Goal: Task Accomplishment & Management: Manage account settings

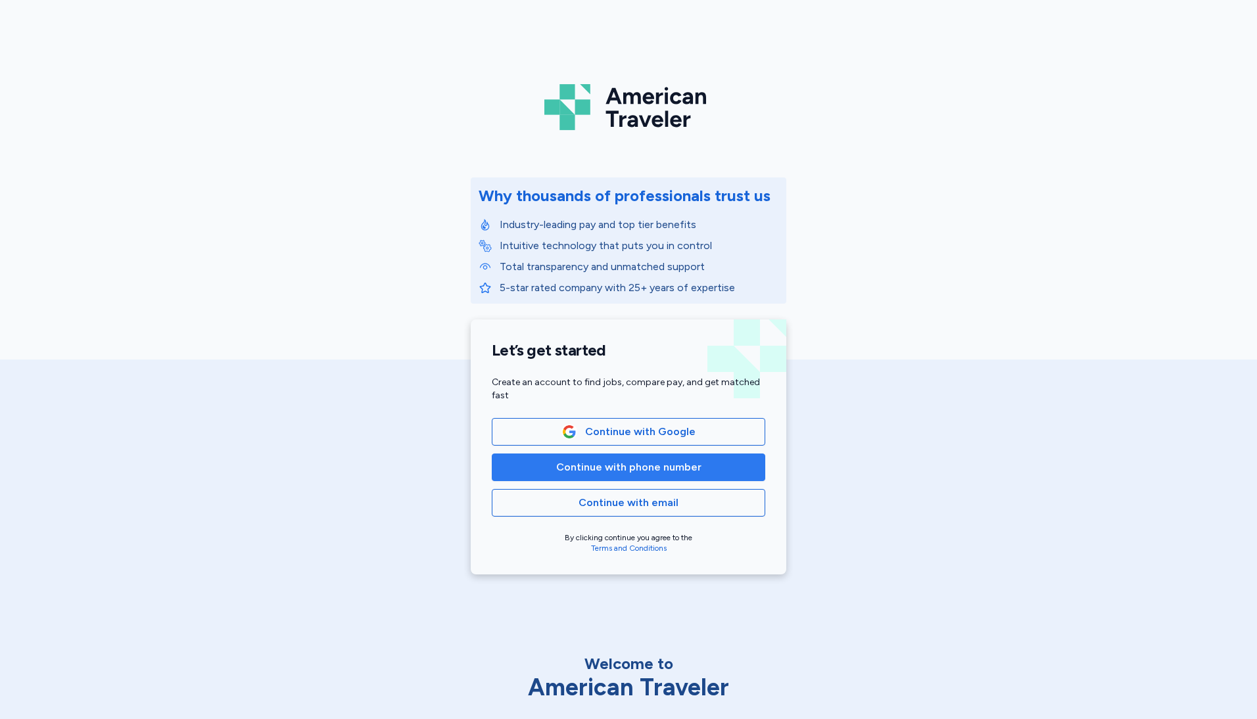
click at [631, 465] on span "Continue with phone number" at bounding box center [628, 467] width 145 height 16
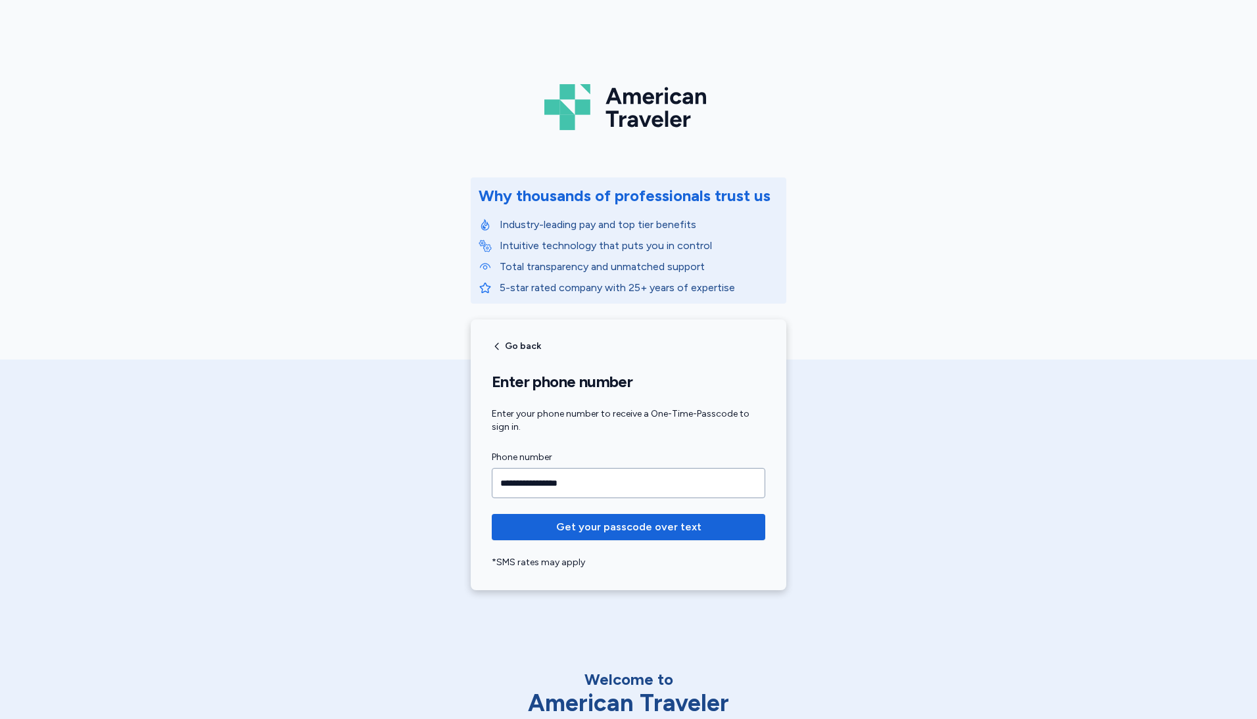
type input "**********"
click at [492, 514] on button "Get your passcode over text" at bounding box center [628, 527] width 273 height 26
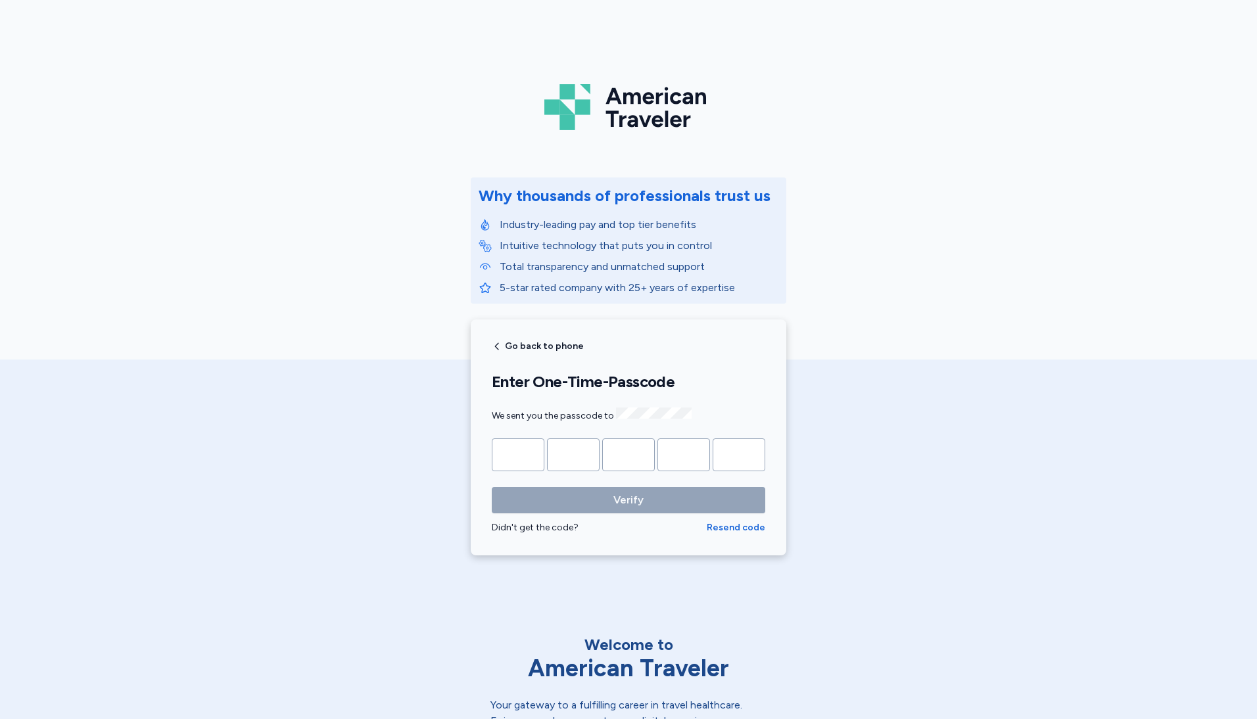
type input "*"
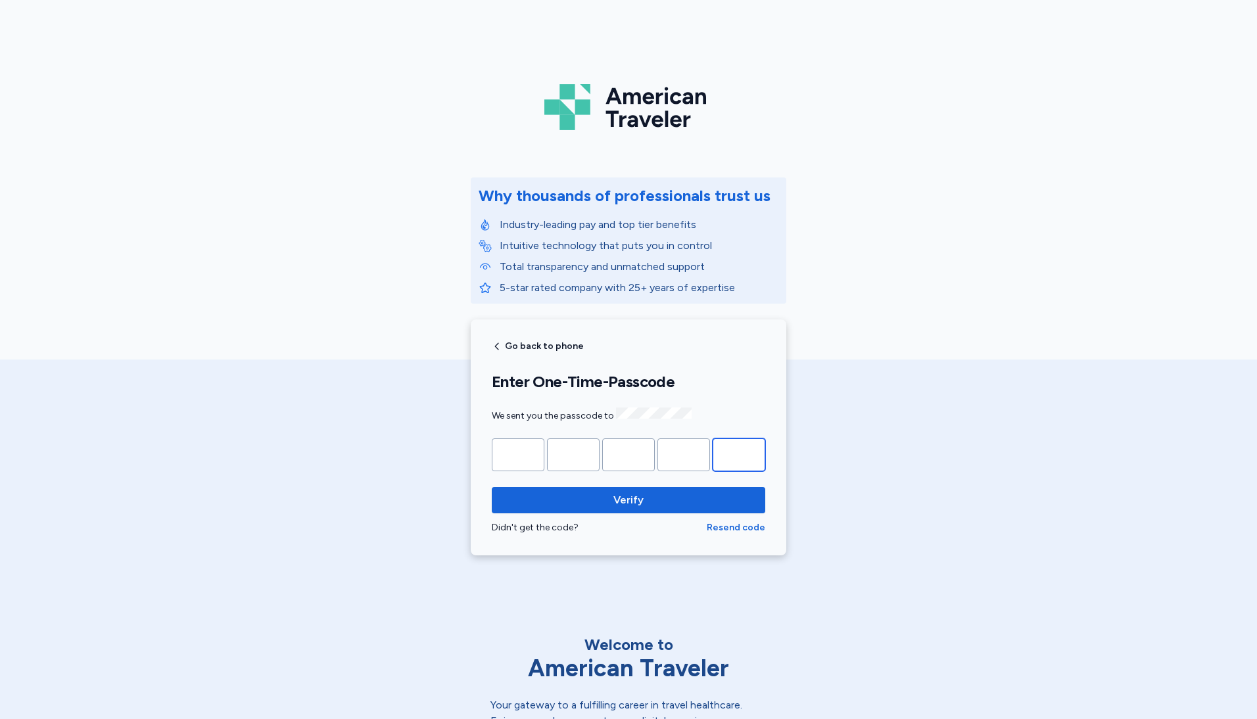
click at [492, 487] on button "Verify" at bounding box center [628, 500] width 273 height 26
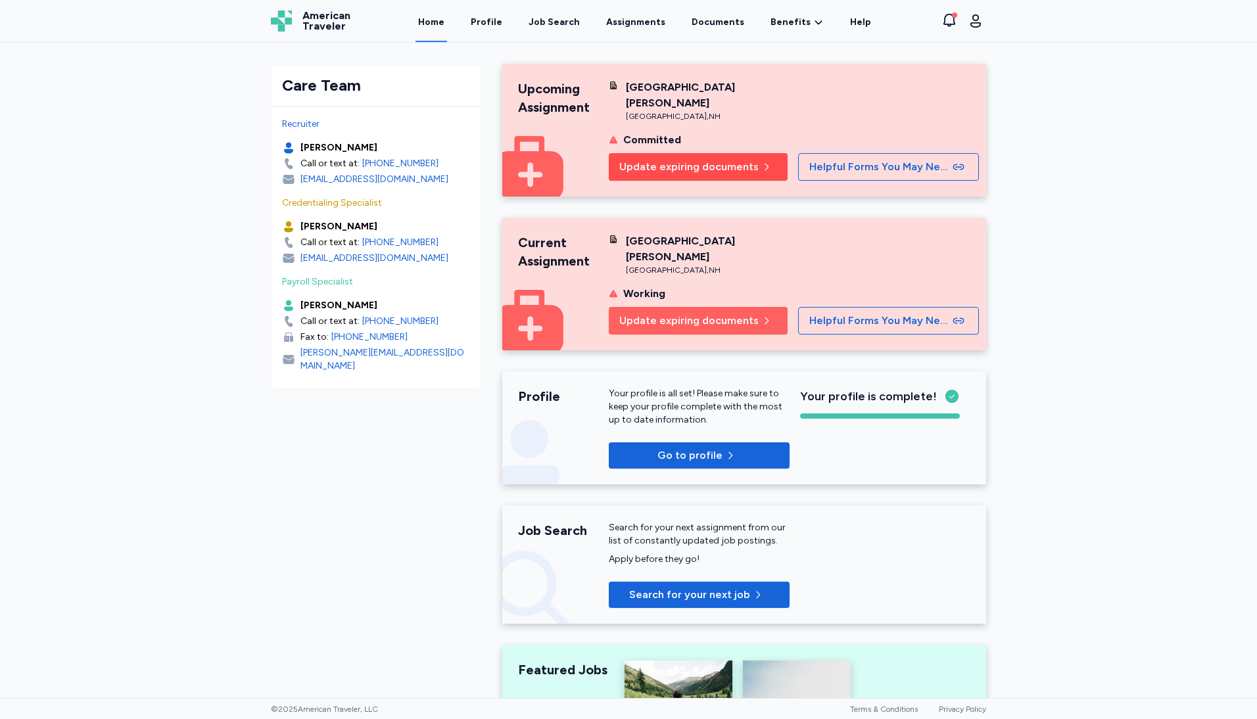
click at [640, 169] on span "Update expiring documents" at bounding box center [688, 167] width 139 height 16
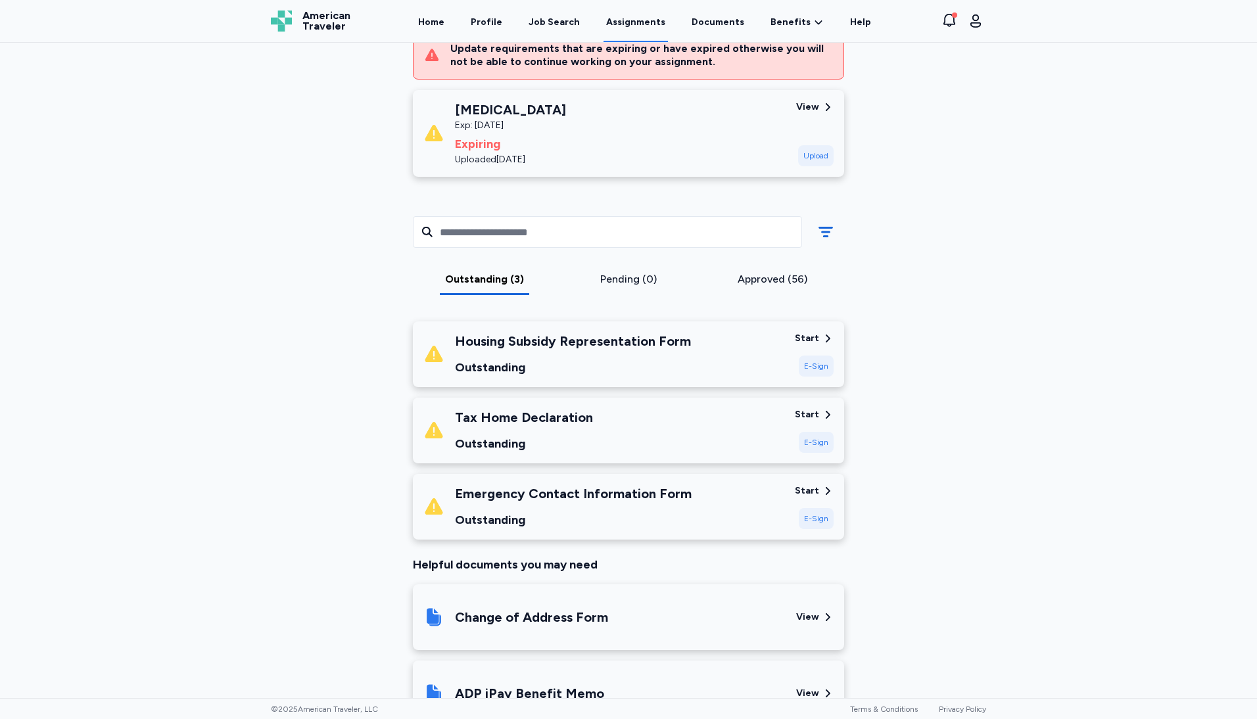
scroll to position [263, 0]
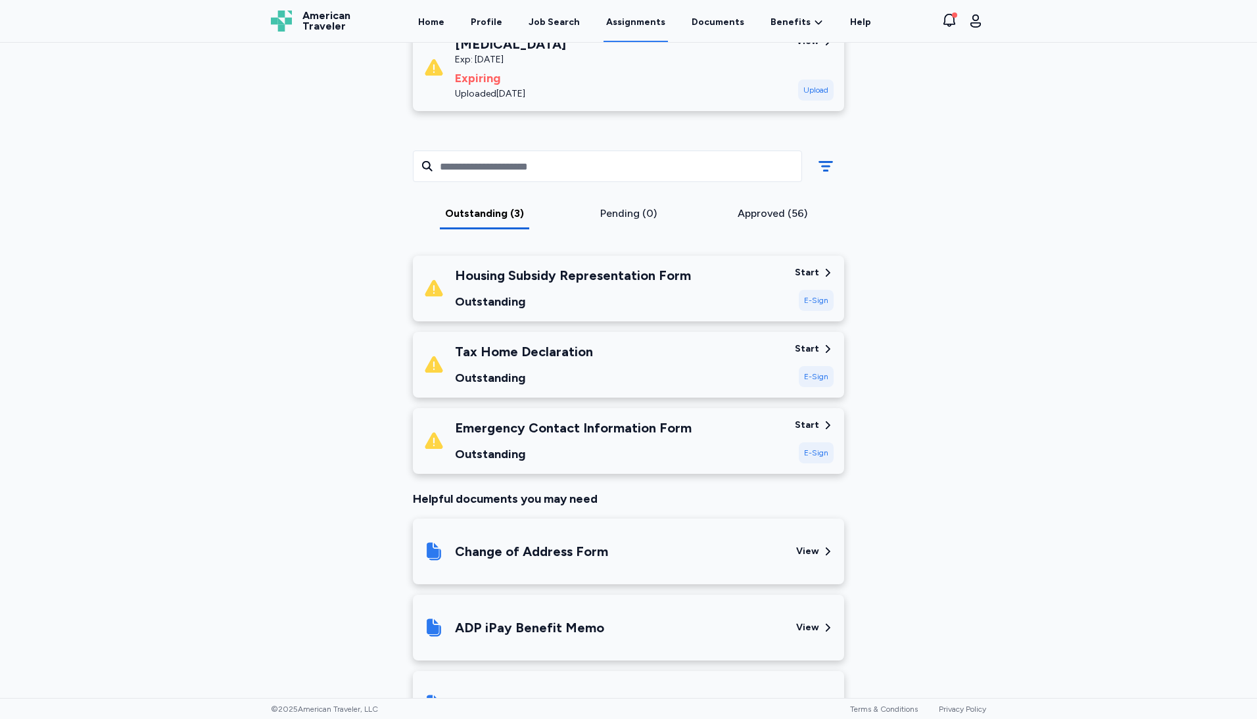
click at [796, 268] on div "Start" at bounding box center [807, 272] width 24 height 13
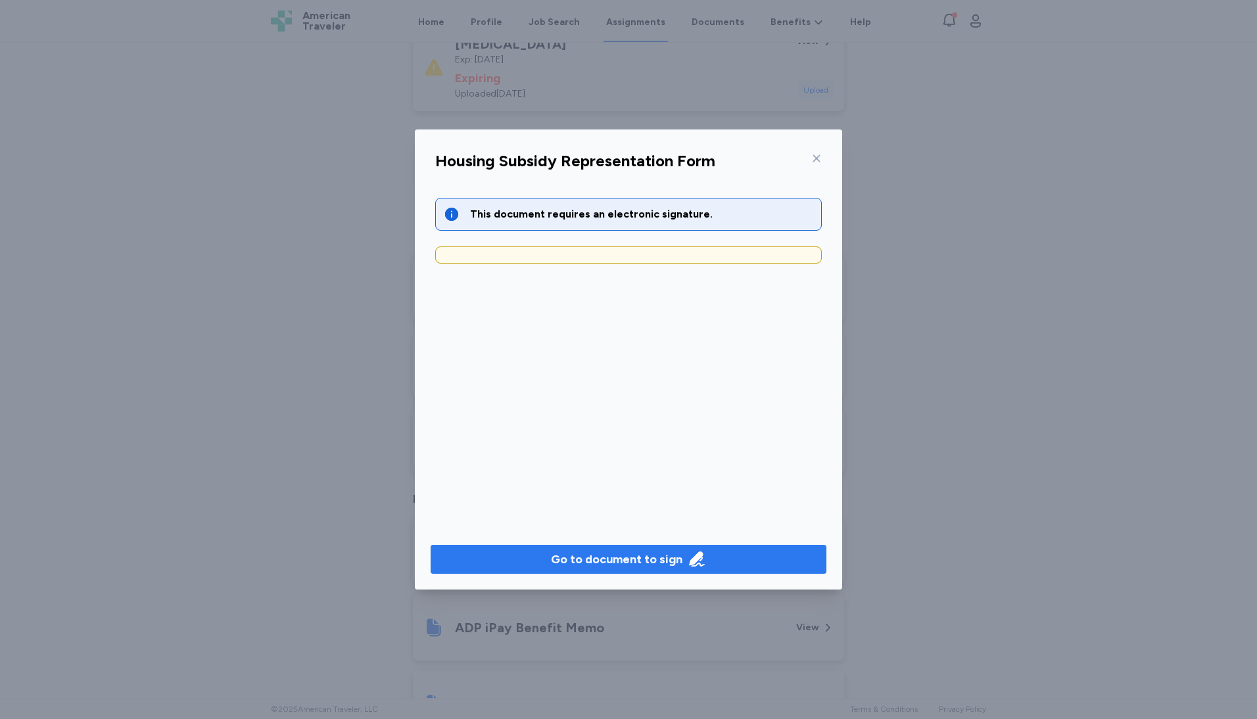
click at [621, 562] on div "Go to document to sign" at bounding box center [616, 559] width 131 height 18
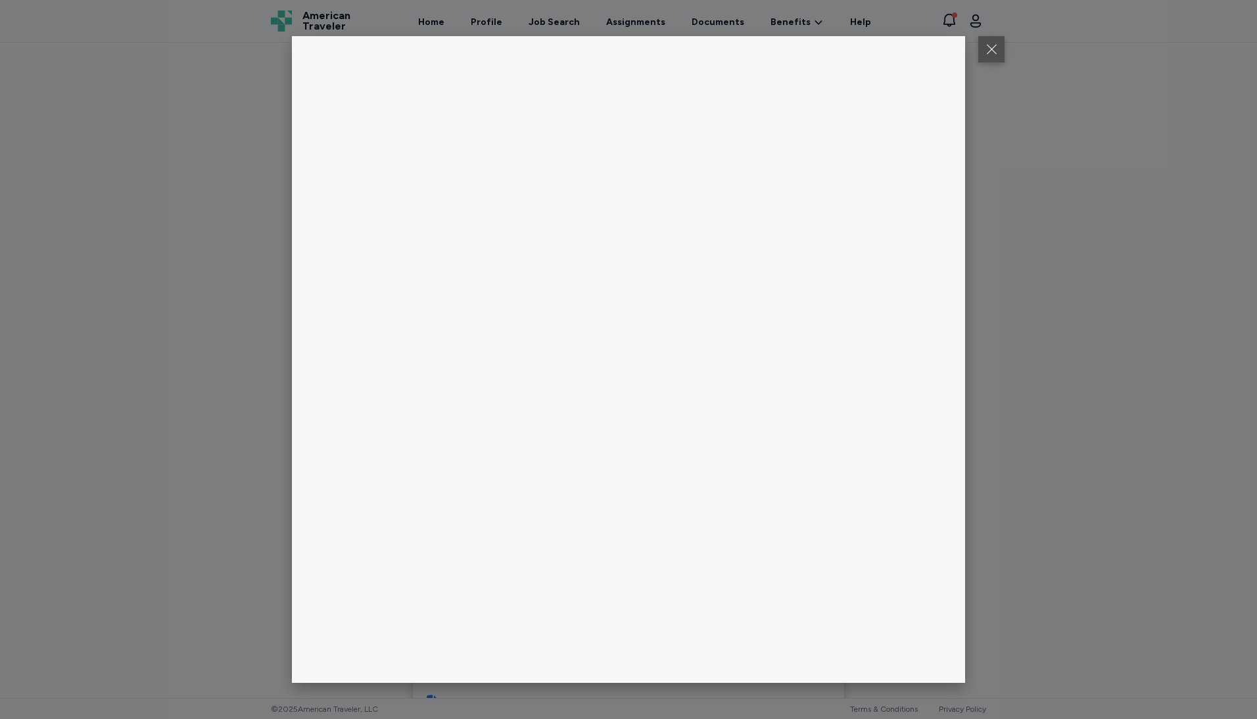
click at [989, 57] on button at bounding box center [991, 49] width 26 height 26
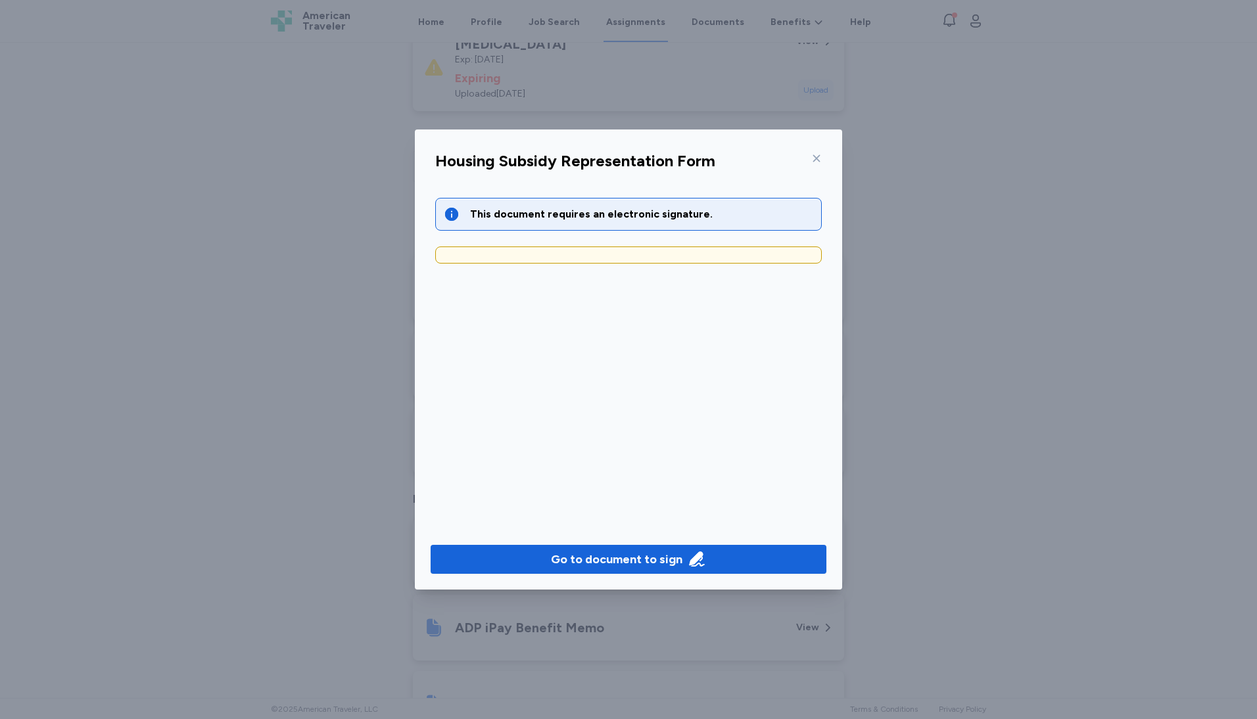
click at [810, 156] on div at bounding box center [814, 158] width 16 height 21
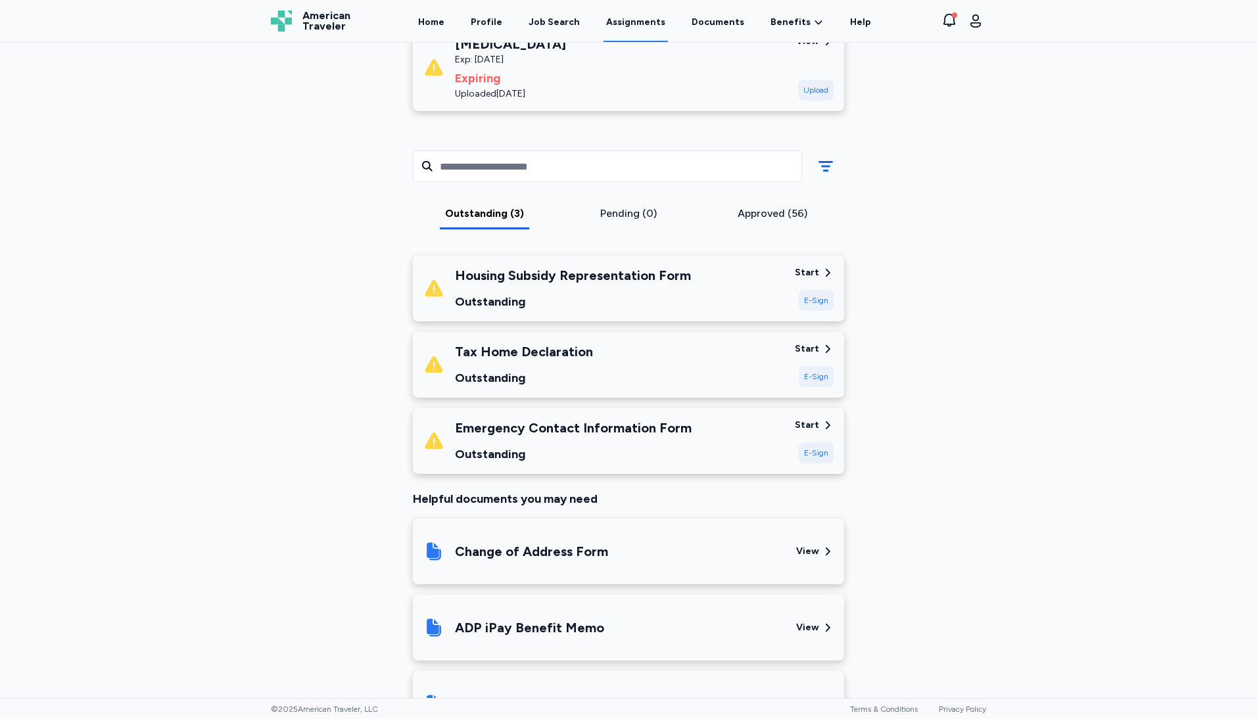
scroll to position [131, 0]
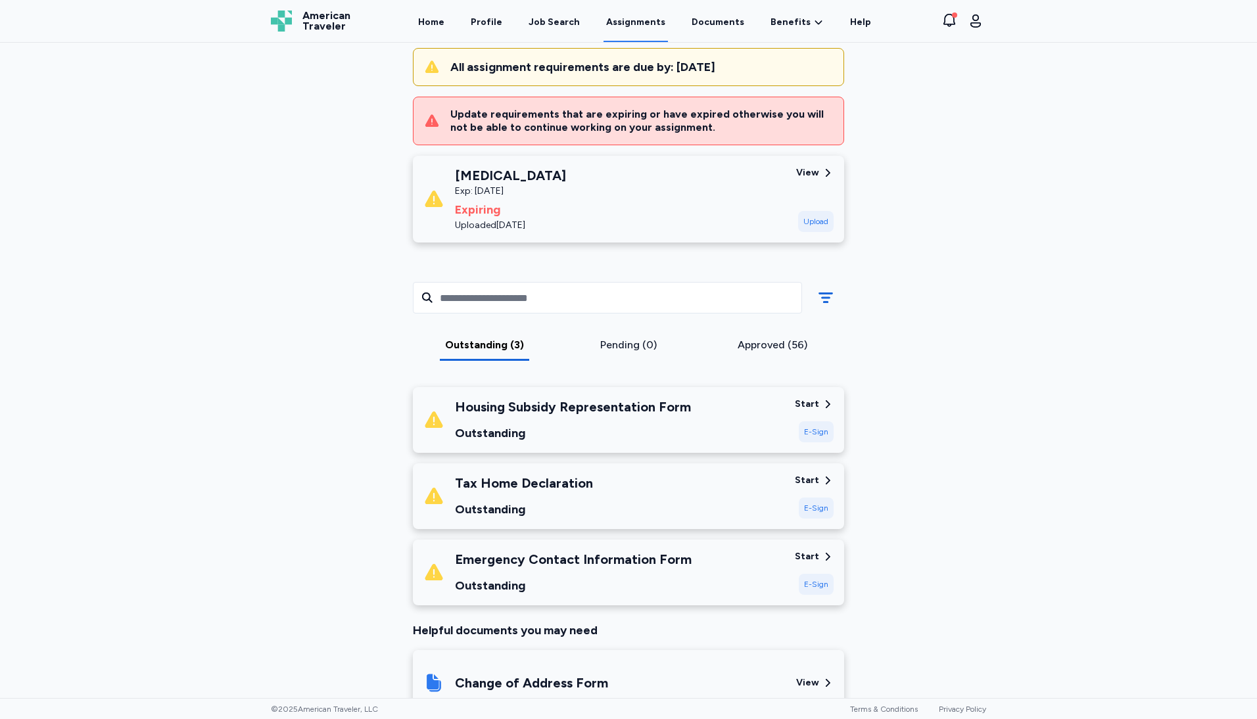
click at [807, 400] on div "Start" at bounding box center [807, 404] width 24 height 13
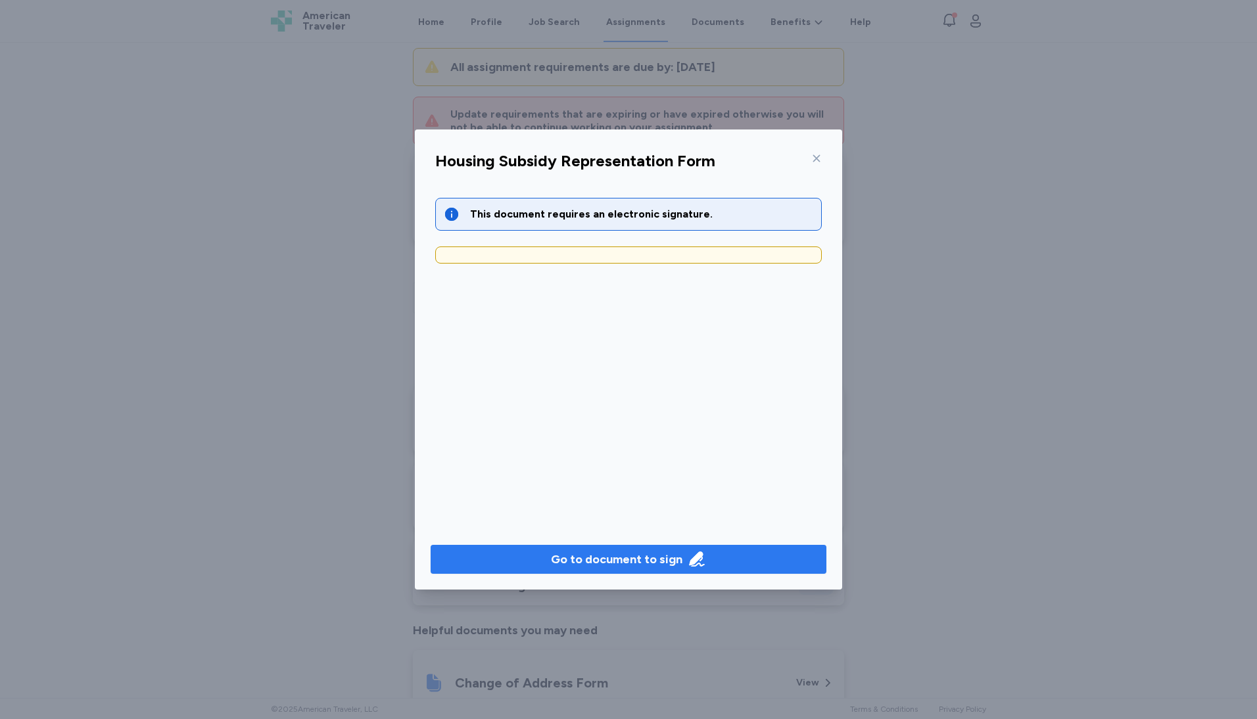
click at [633, 561] on div "Go to document to sign" at bounding box center [616, 559] width 131 height 18
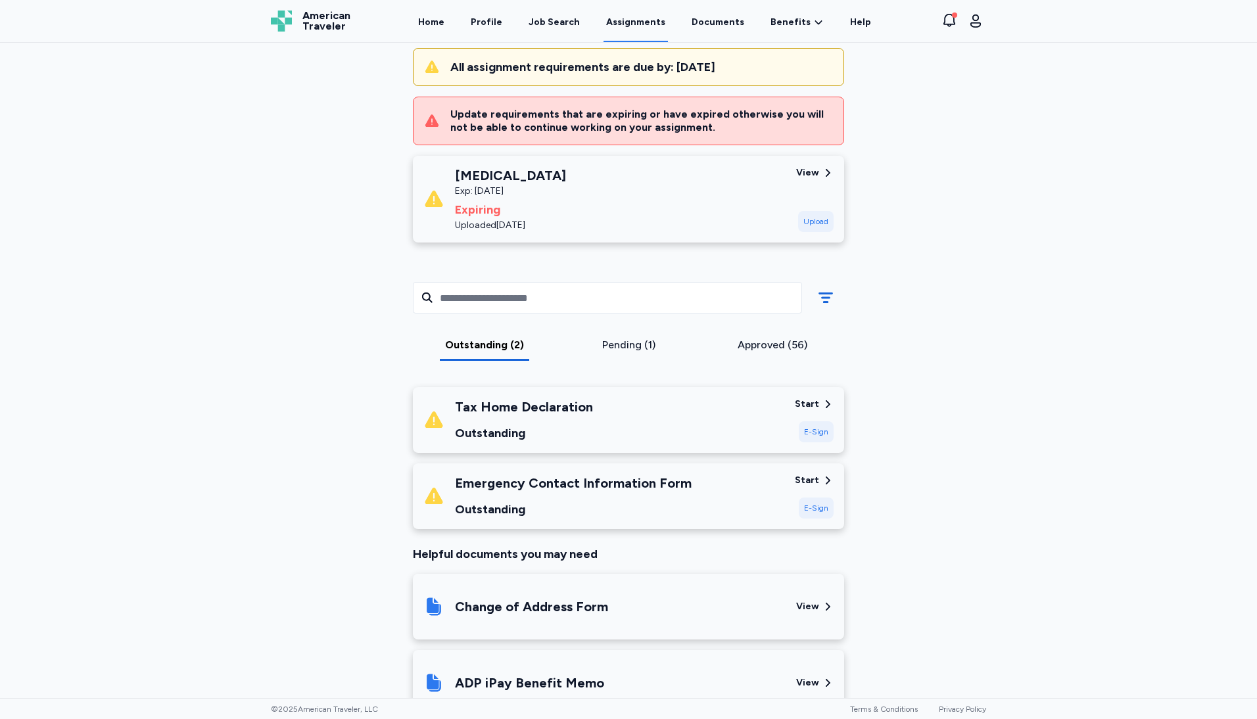
click at [811, 398] on div "Start" at bounding box center [807, 404] width 24 height 13
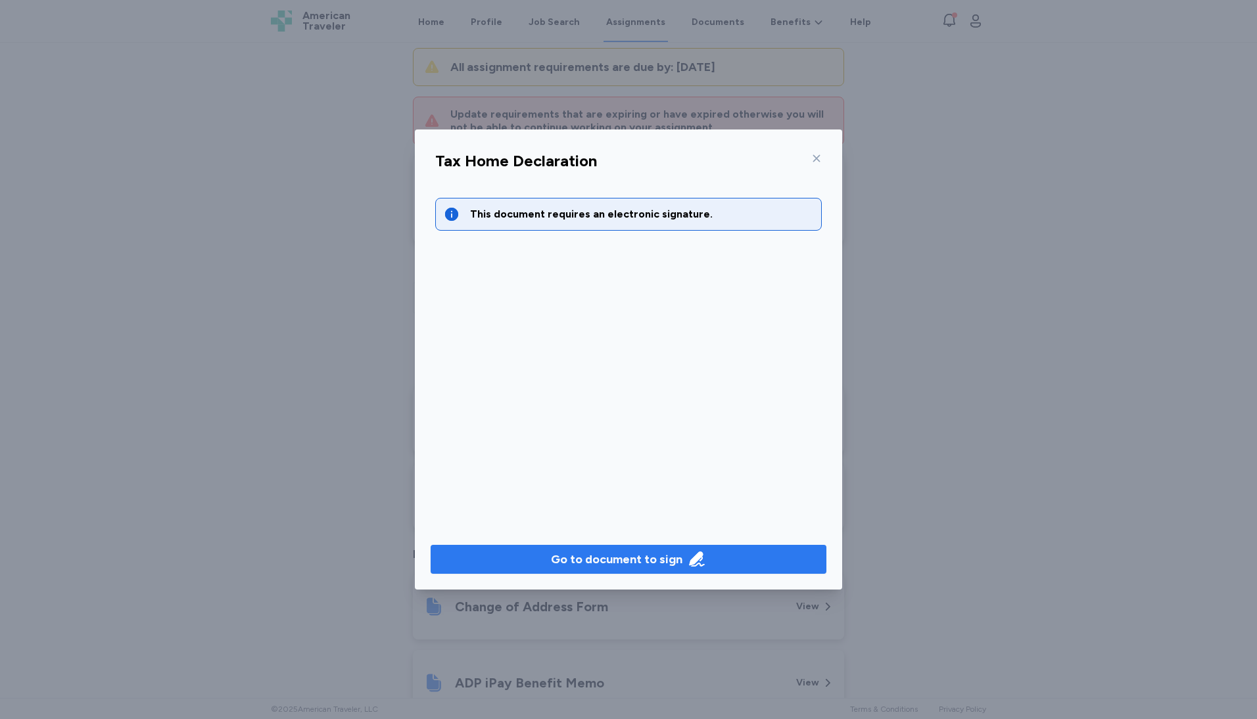
click at [659, 556] on div "Go to document to sign" at bounding box center [616, 559] width 131 height 18
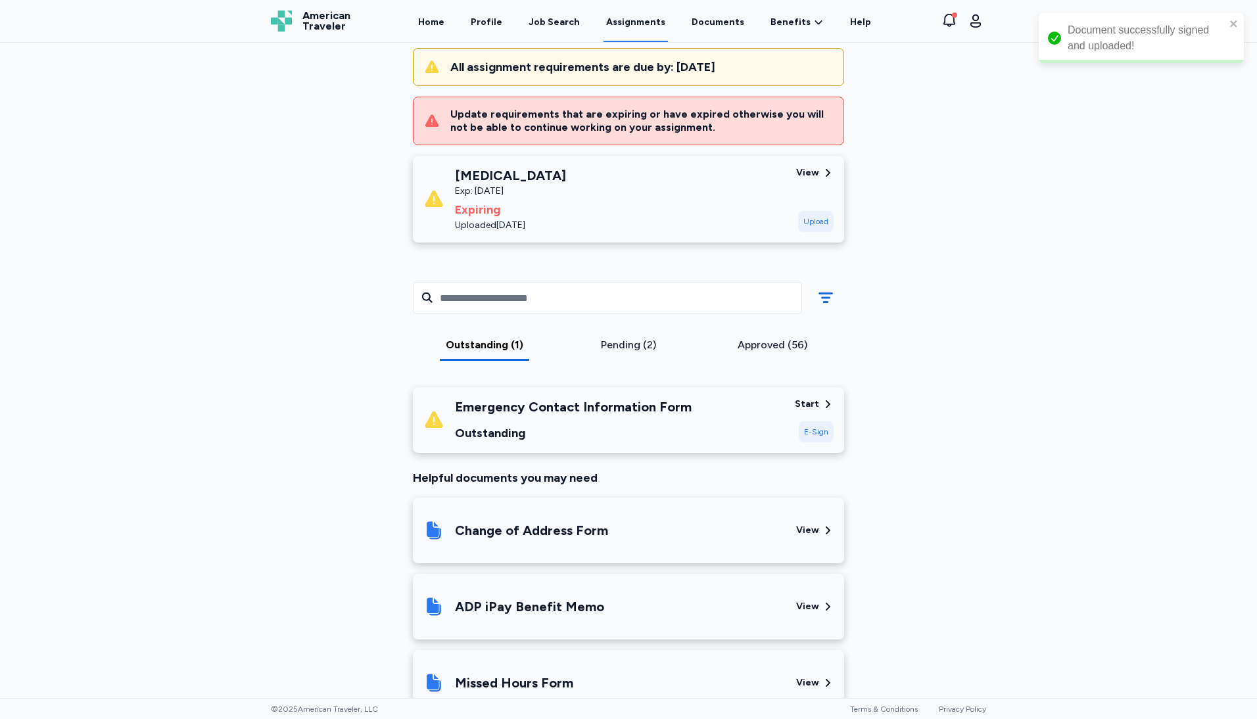
click at [807, 404] on div "Start" at bounding box center [807, 404] width 24 height 13
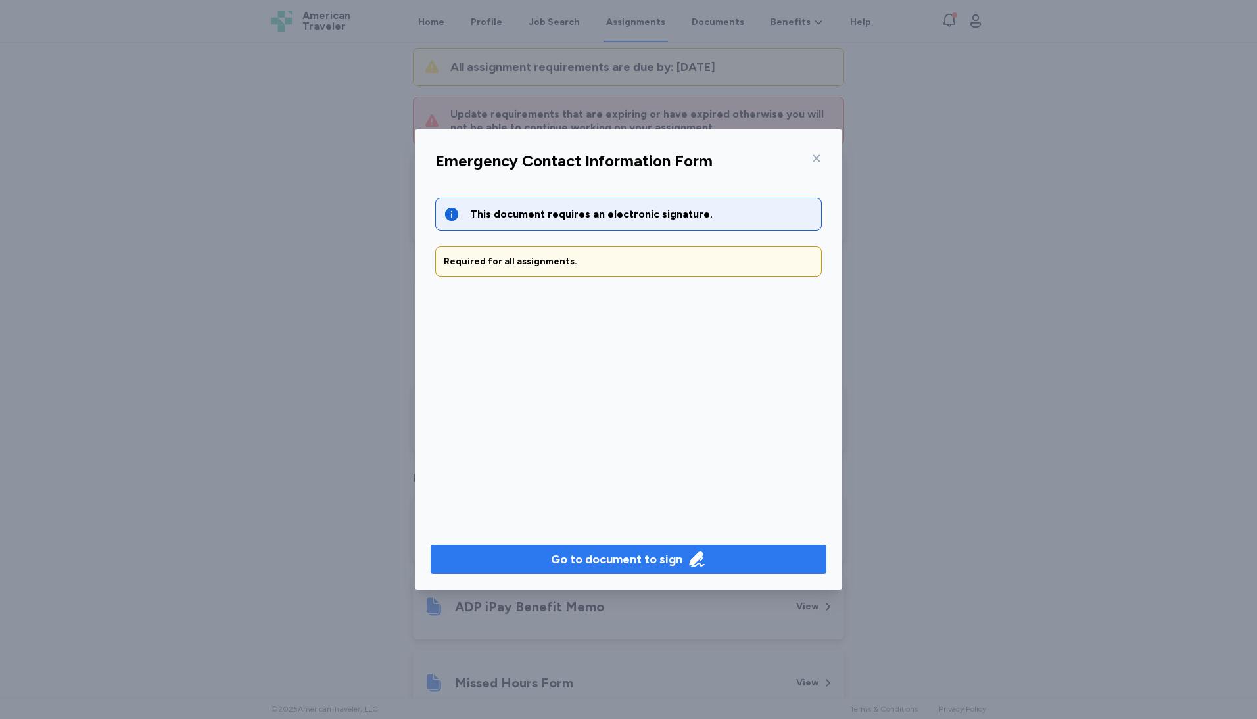
click at [632, 567] on div "Go to document to sign" at bounding box center [616, 559] width 131 height 18
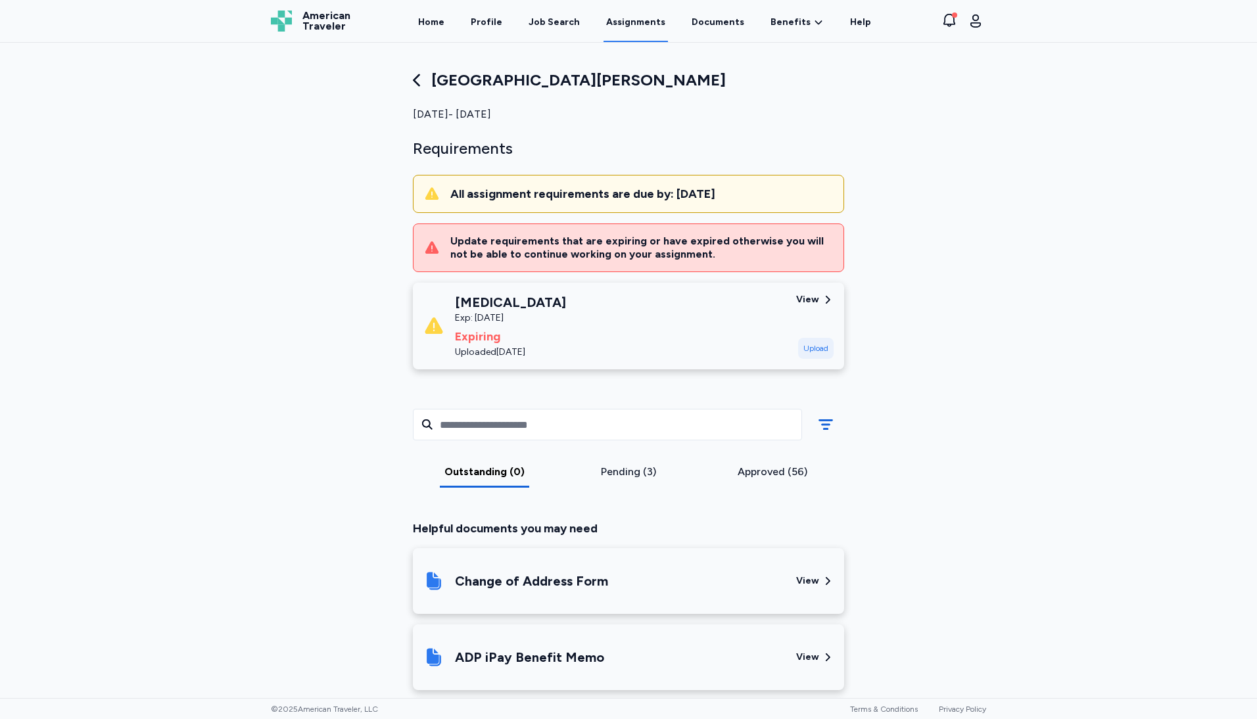
scroll to position [0, 0]
